Goal: Task Accomplishment & Management: Use online tool/utility

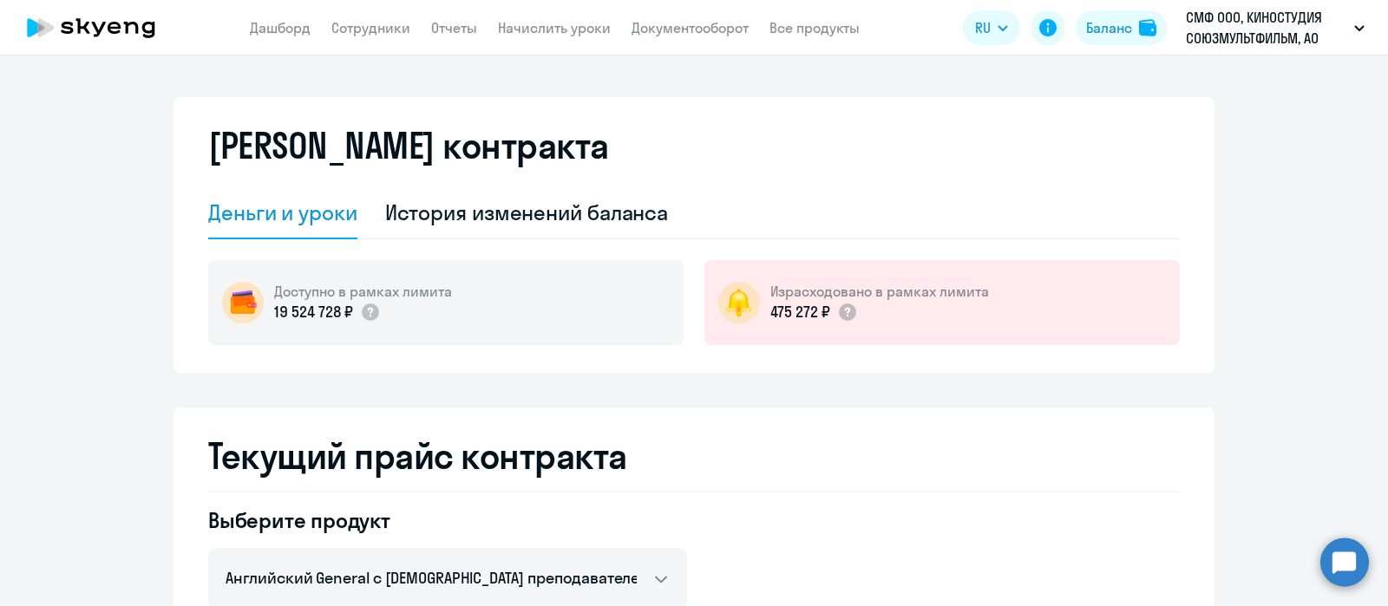
select select "english_adult_not_native_speaker"
click at [559, 31] on link "Начислить уроки" at bounding box center [554, 27] width 113 height 17
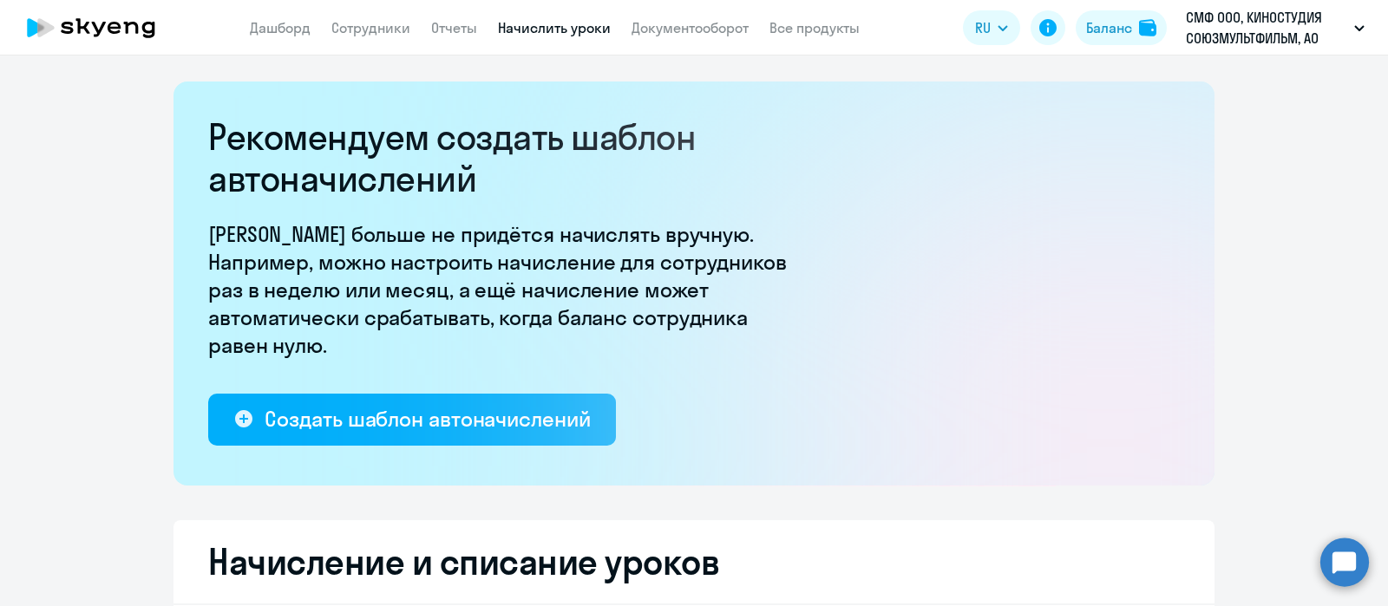
select select "10"
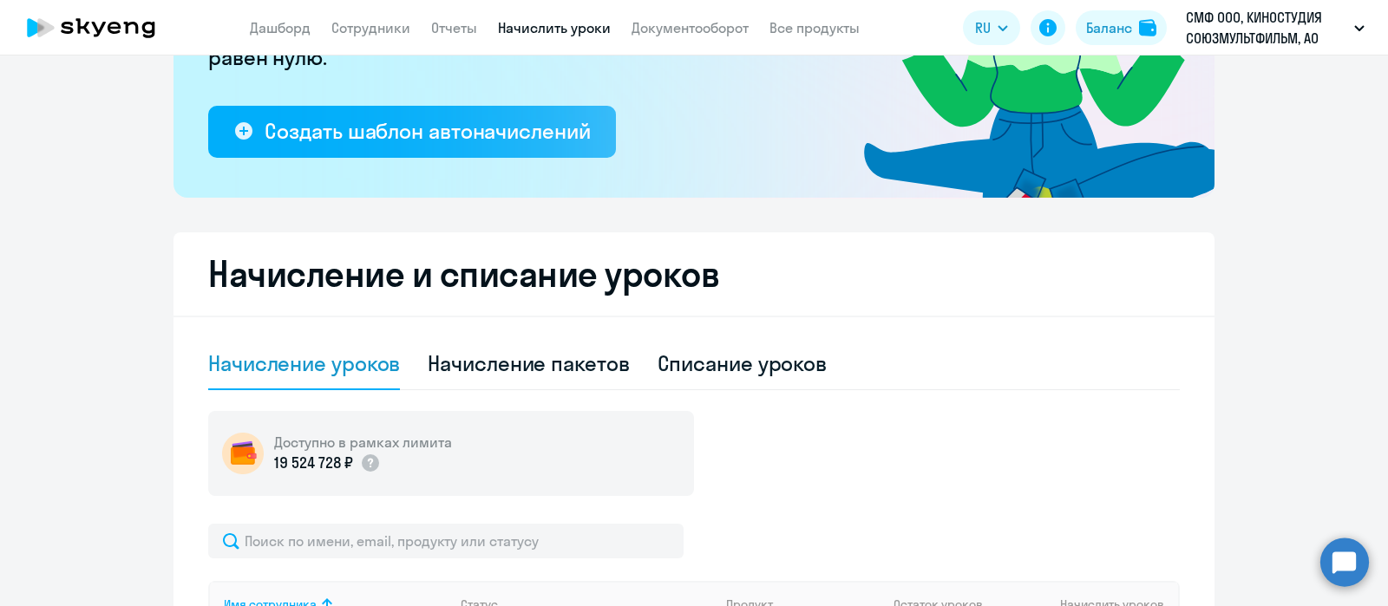
scroll to position [651, 0]
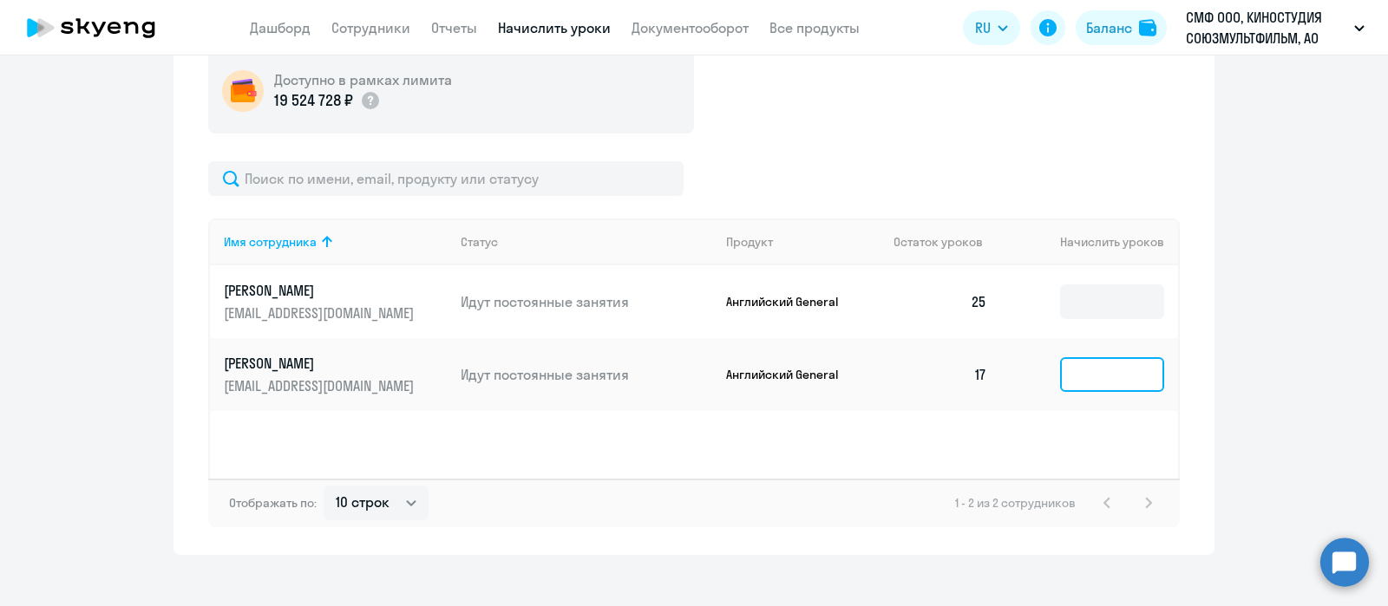
click at [1063, 383] on input at bounding box center [1112, 374] width 104 height 35
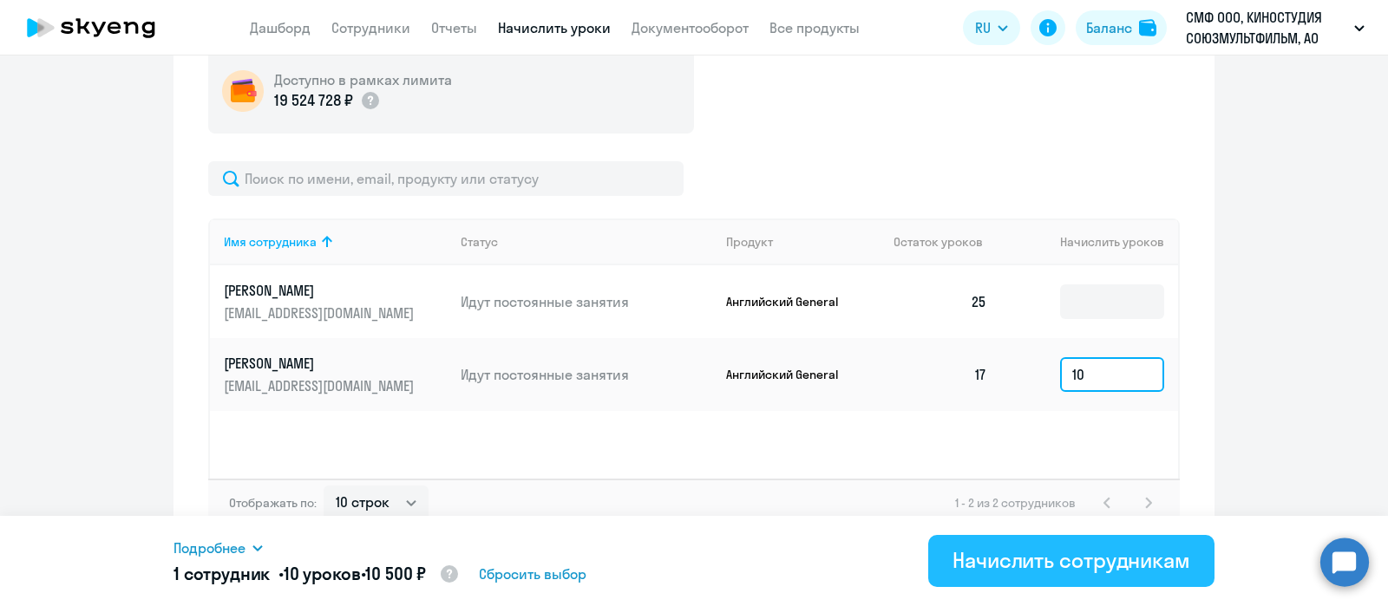
type input "10"
click at [1047, 574] on button "Начислить сотрудникам" at bounding box center [1071, 561] width 286 height 52
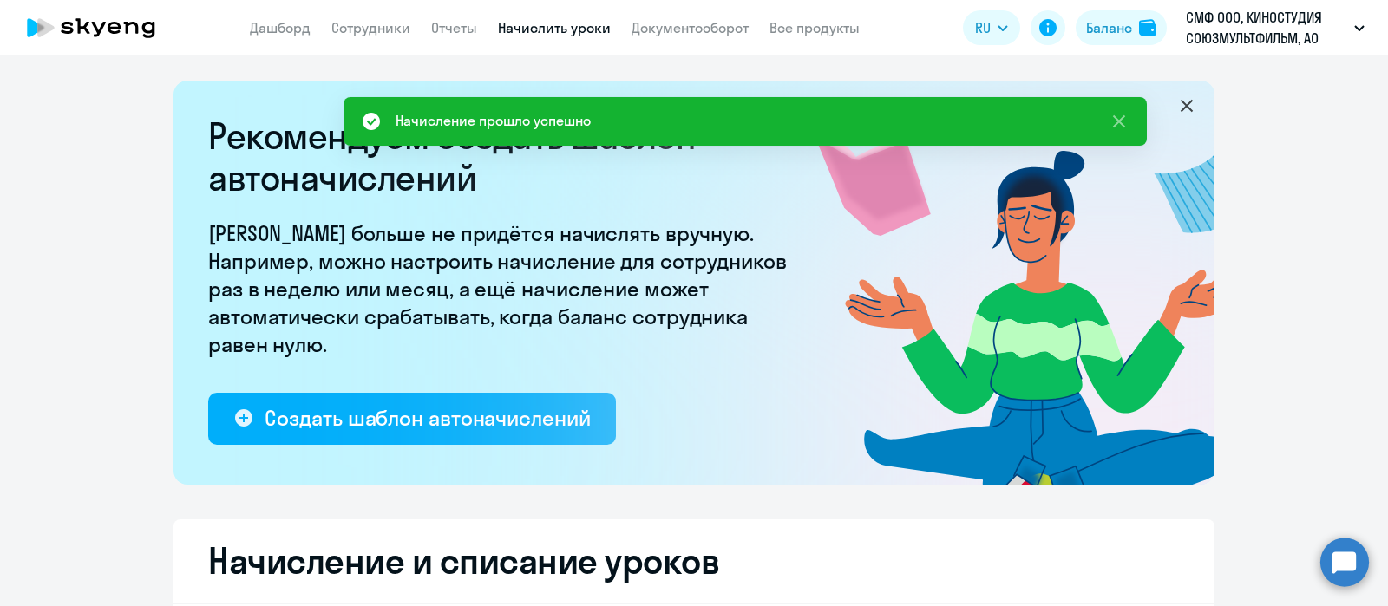
scroll to position [0, 0]
